Goal: Information Seeking & Learning: Check status

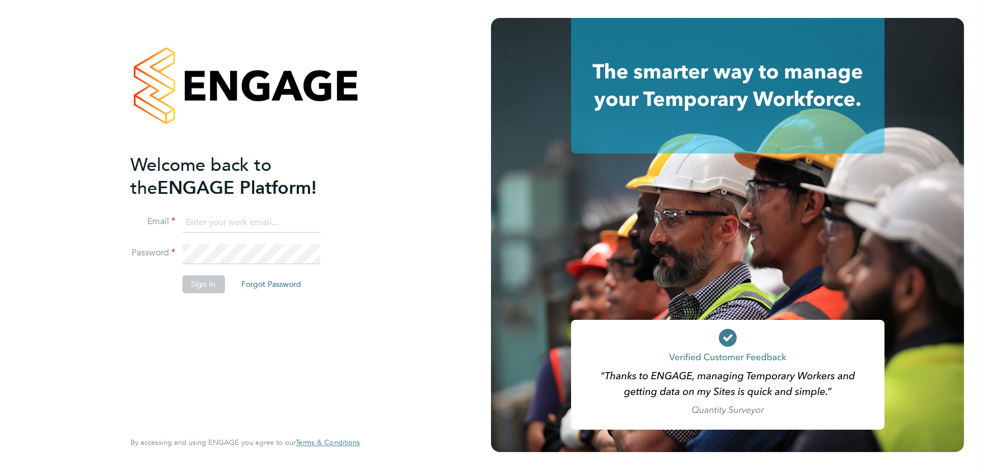
click at [221, 222] on input at bounding box center [251, 223] width 138 height 20
type input "[PERSON_NAME][EMAIL_ADDRESS][PERSON_NAME][DOMAIN_NAME]"
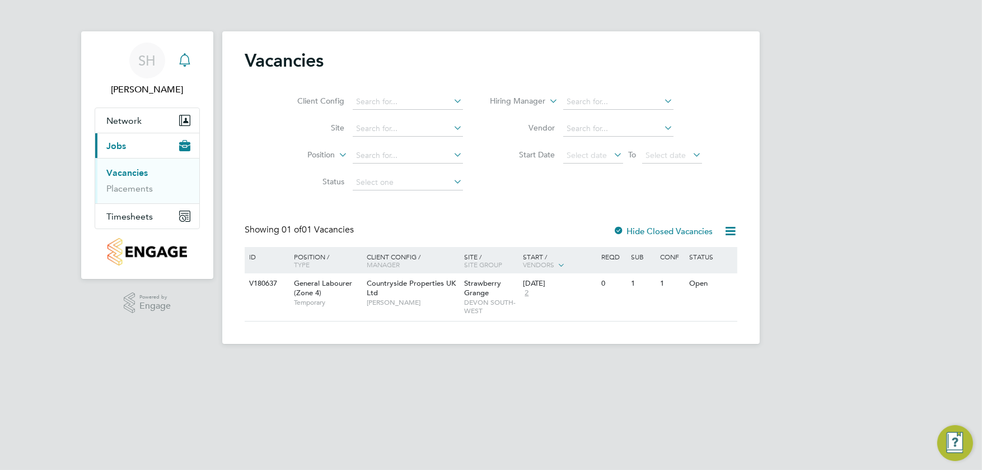
click at [184, 63] on icon "Main navigation" at bounding box center [184, 59] width 13 height 13
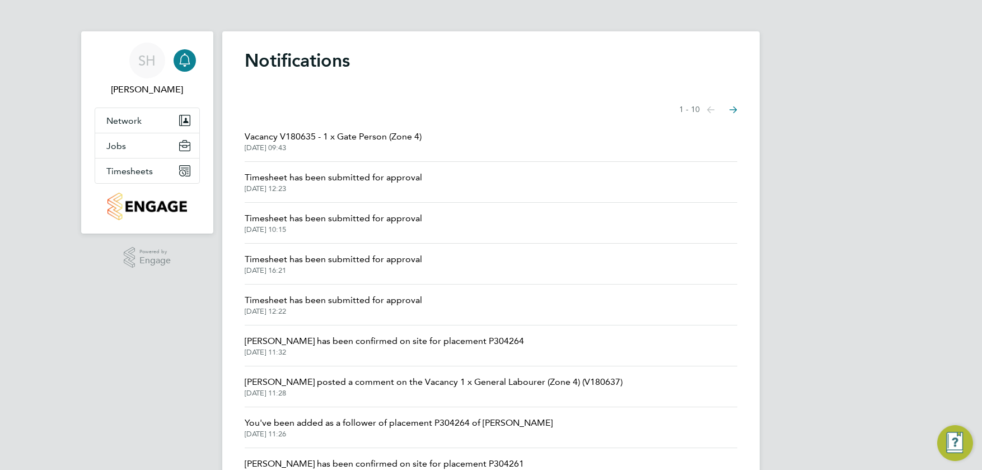
click at [277, 179] on span "Timesheet has been submitted for approval" at bounding box center [334, 177] width 178 height 13
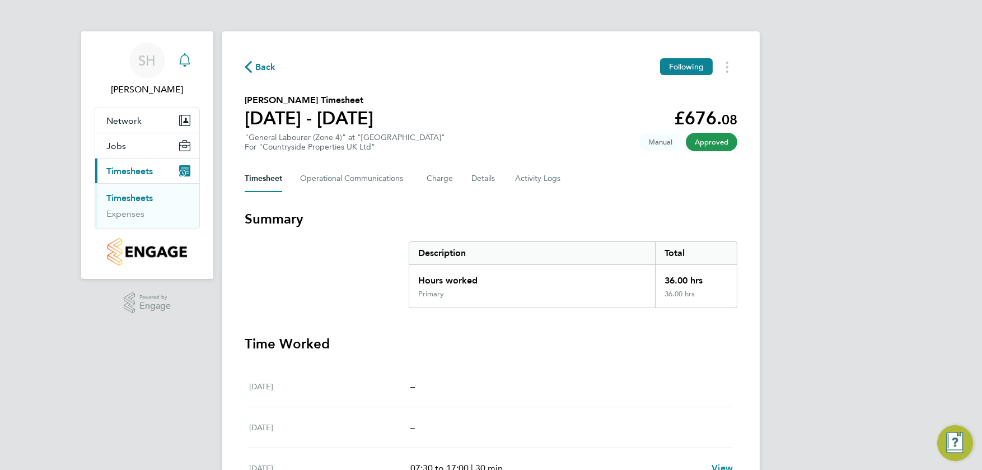
click at [187, 55] on icon "Main navigation" at bounding box center [184, 59] width 13 height 13
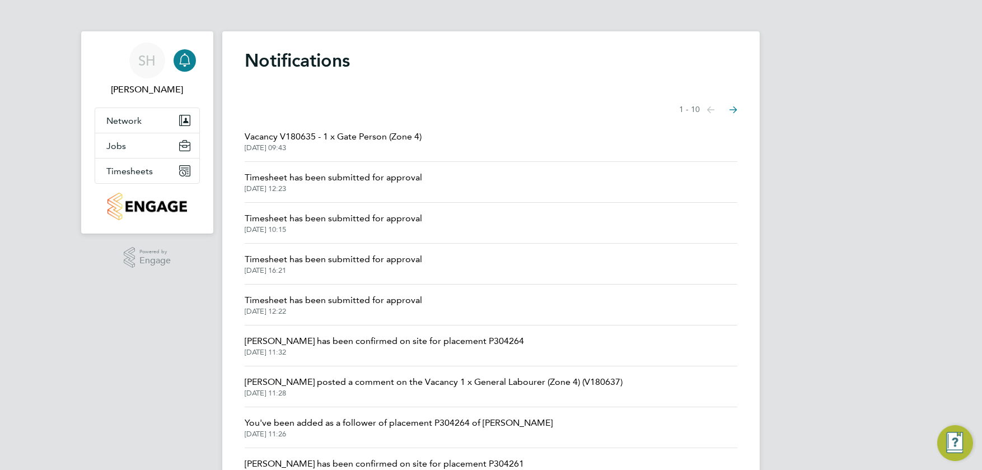
click at [302, 307] on span "[DATE] 12:22" at bounding box center [334, 311] width 178 height 9
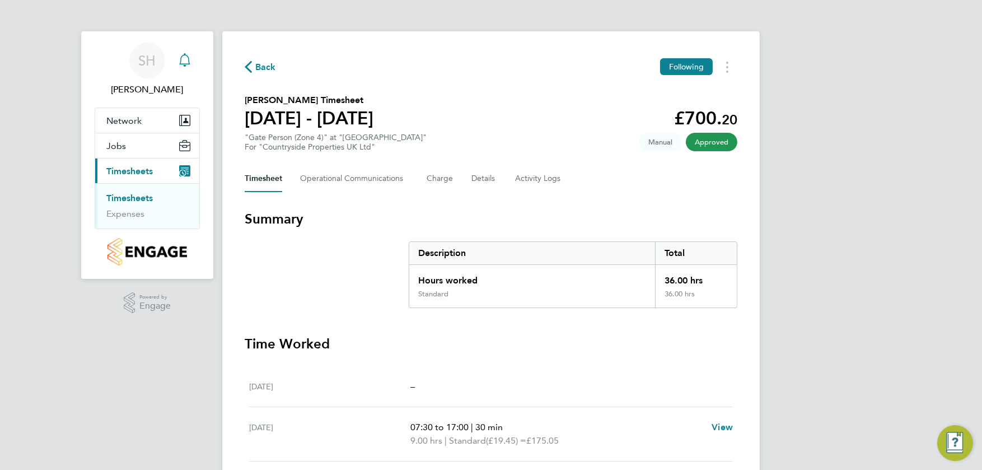
click at [184, 61] on icon "Main navigation" at bounding box center [184, 59] width 13 height 13
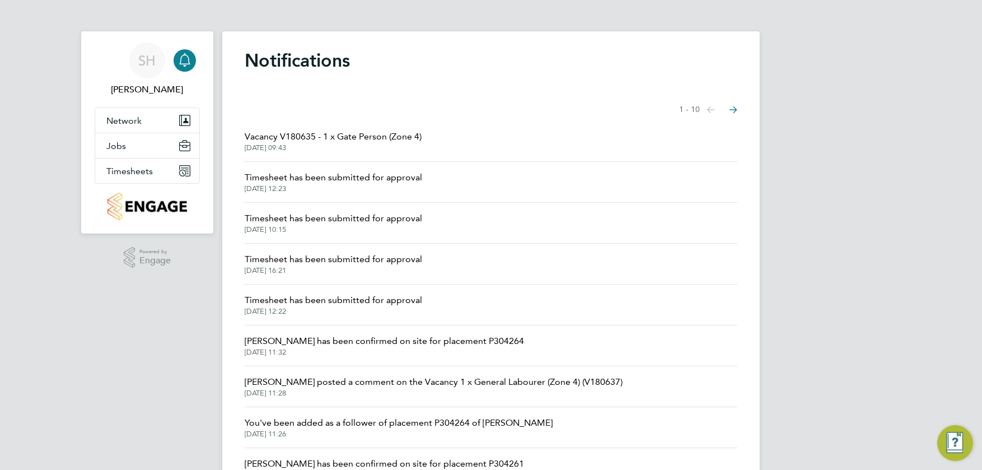
click at [735, 109] on icon "Select page of notifications list" at bounding box center [734, 109] width 8 height 7
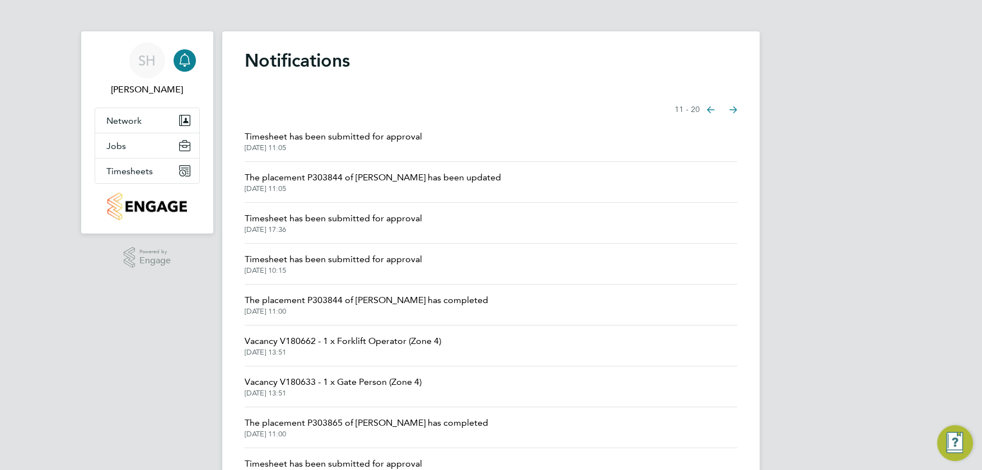
click at [390, 179] on span "The placement P303844 of [PERSON_NAME] has been updated" at bounding box center [373, 177] width 257 height 13
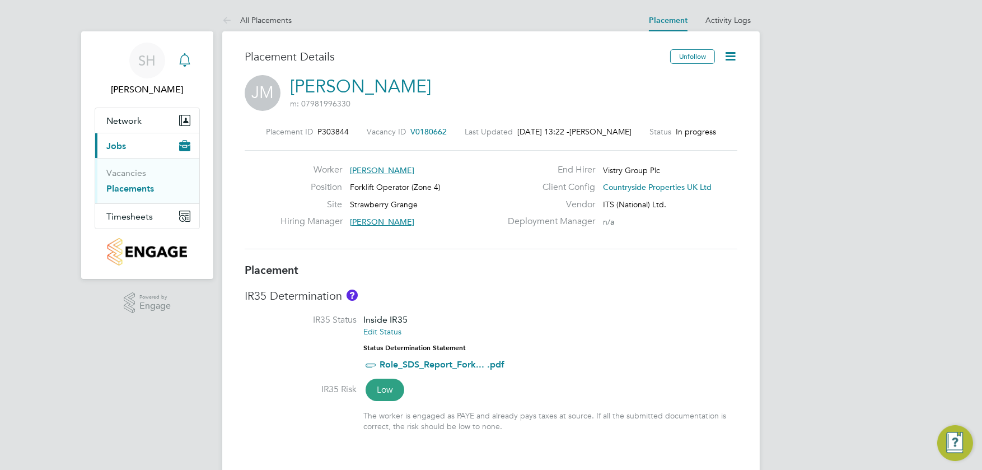
click at [184, 66] on icon "Main navigation" at bounding box center [184, 66] width 3 height 2
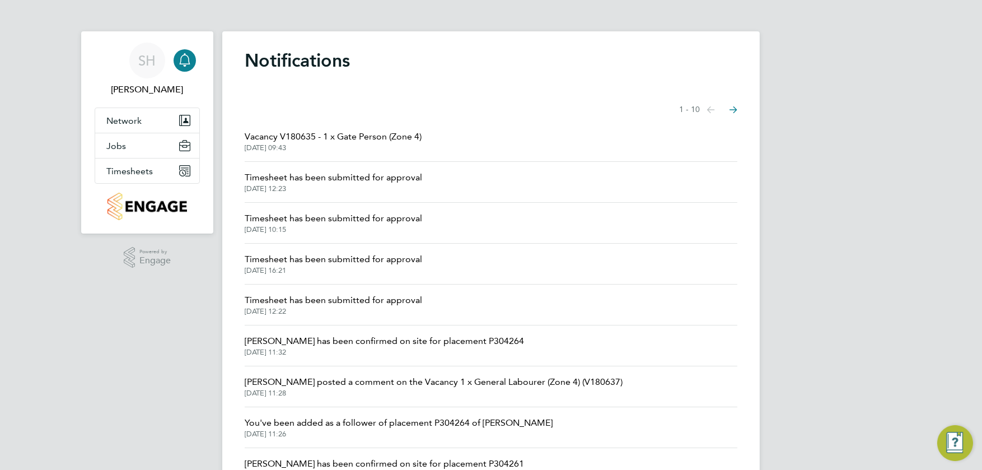
click at [283, 180] on span "Timesheet has been submitted for approval" at bounding box center [334, 177] width 178 height 13
